Goal: Task Accomplishment & Management: Use online tool/utility

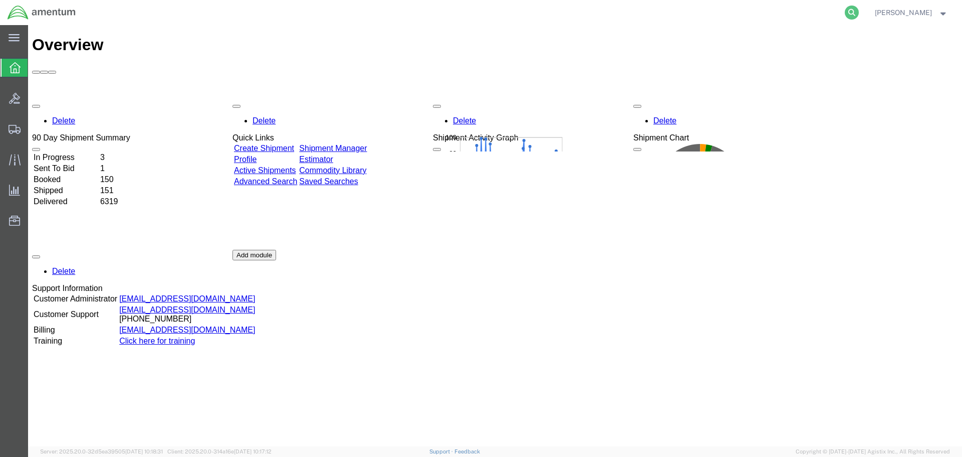
click at [859, 12] on icon at bounding box center [852, 13] width 14 height 14
click at [583, 14] on input "search" at bounding box center [692, 13] width 305 height 24
paste input "S175-25281-0296"
type input "S175-25281-0296"
click at [859, 11] on icon at bounding box center [852, 13] width 14 height 14
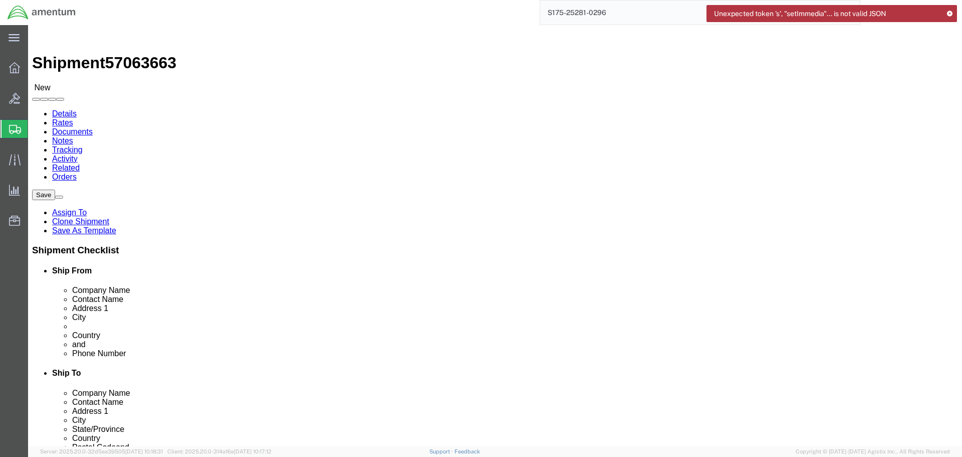
click at [951, 13] on icon at bounding box center [949, 14] width 7 height 6
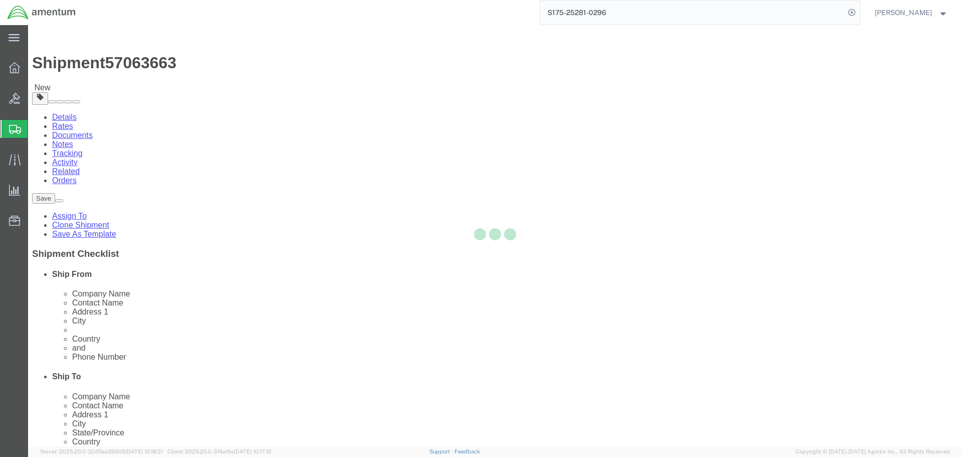
select select "60371"
select select
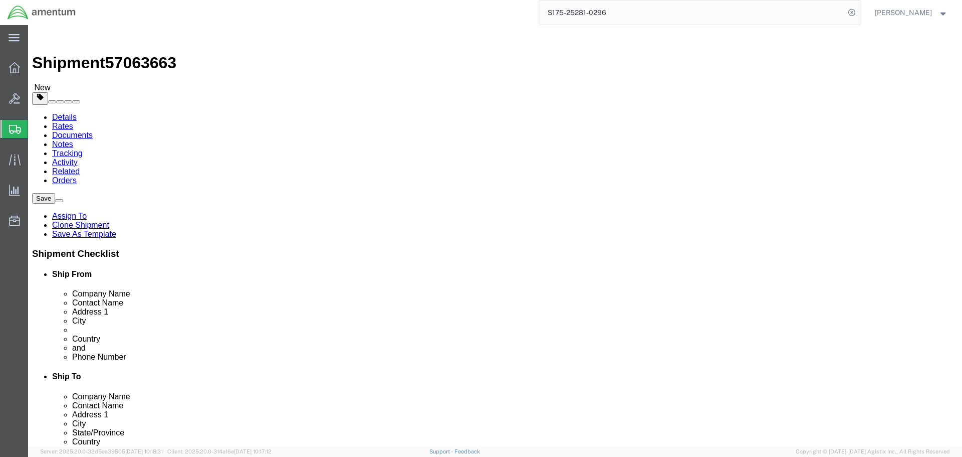
click button "Rate Shipment"
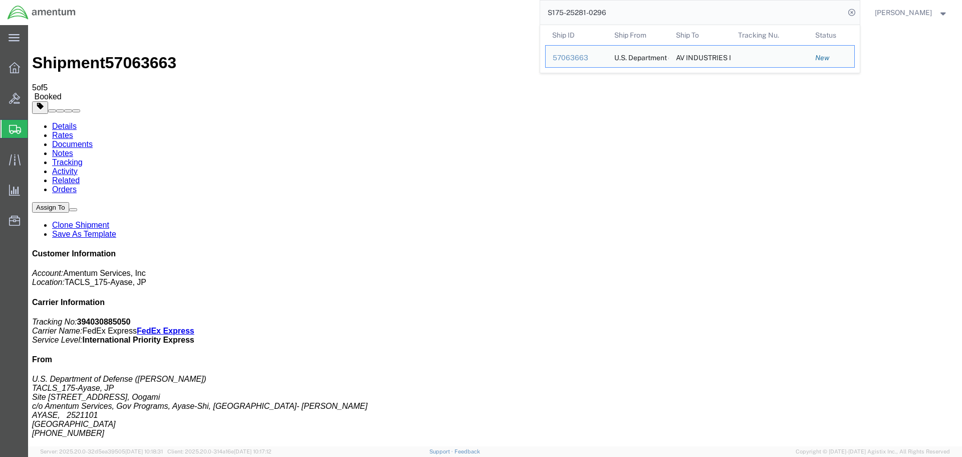
drag, startPoint x: 560, startPoint y: 11, endPoint x: 624, endPoint y: 14, distance: 64.2
click at [624, 14] on input "S175-25281-0296" at bounding box center [692, 13] width 305 height 24
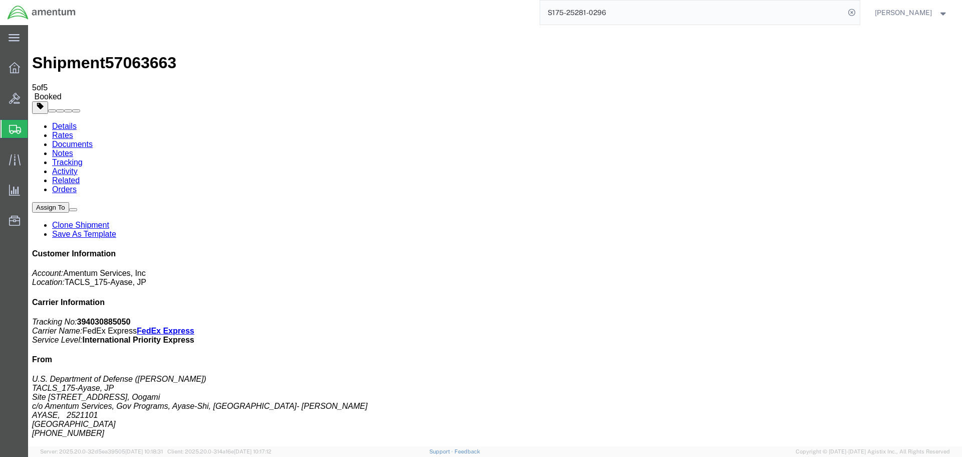
drag, startPoint x: 422, startPoint y: 219, endPoint x: 507, endPoint y: 244, distance: 89.4
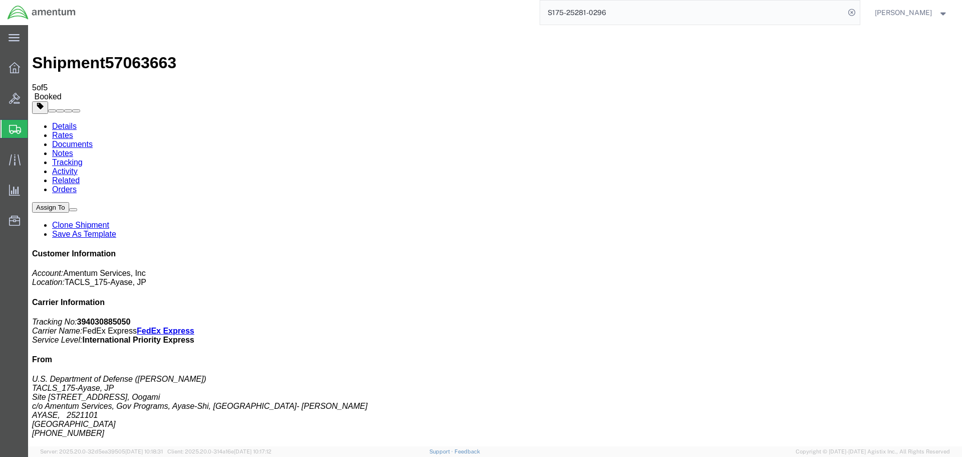
drag, startPoint x: 419, startPoint y: 198, endPoint x: 623, endPoint y: 311, distance: 233.1
